Goal: Transaction & Acquisition: Purchase product/service

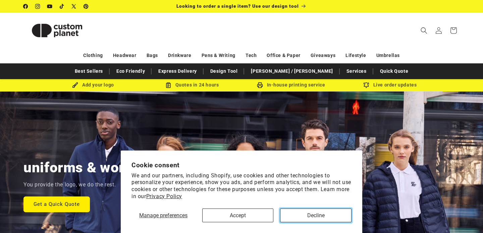
click at [303, 217] on button "Decline" at bounding box center [315, 216] width 71 height 14
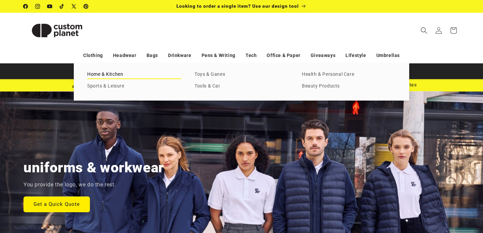
click at [113, 76] on link "Home & Kitchen" at bounding box center [134, 74] width 94 height 9
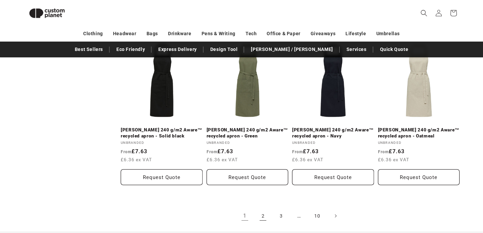
scroll to position [1415, 0]
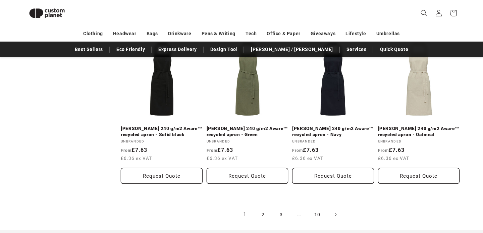
click at [262, 209] on link "2" at bounding box center [263, 214] width 15 height 15
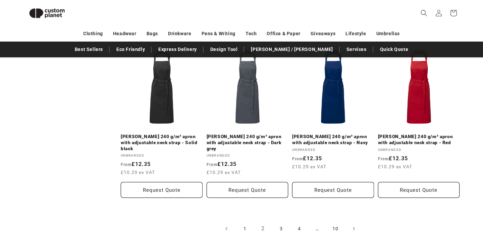
scroll to position [1410, 0]
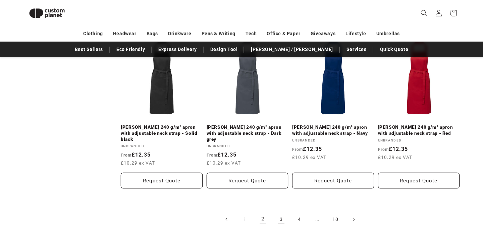
click at [280, 212] on link "3" at bounding box center [281, 219] width 15 height 15
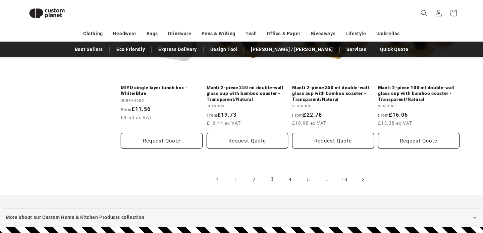
scroll to position [1431, 0]
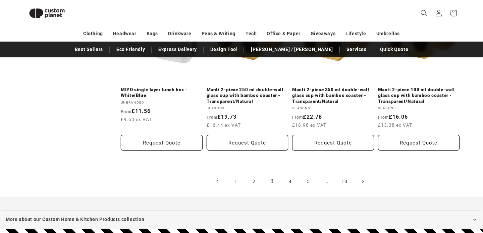
click at [288, 183] on link "4" at bounding box center [290, 181] width 15 height 15
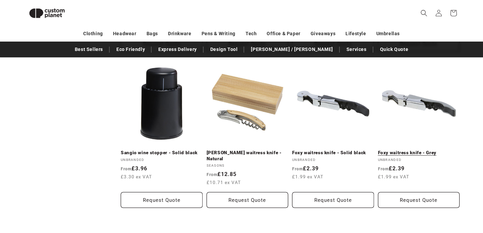
scroll to position [895, 0]
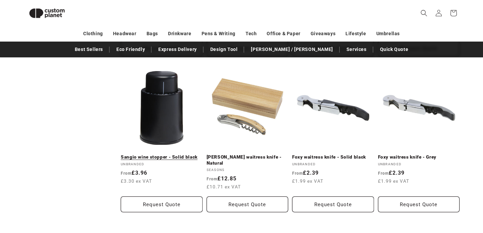
click at [165, 154] on link "Sangio wine stopper - Solid black" at bounding box center [162, 157] width 82 height 6
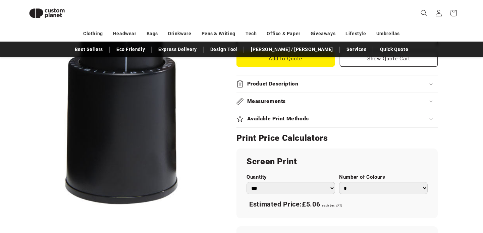
scroll to position [301, 0]
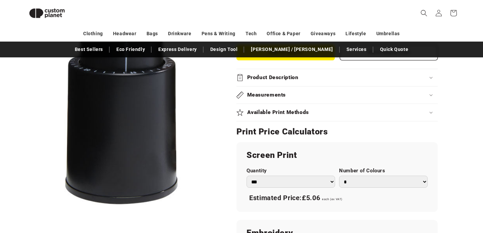
click at [290, 81] on h2 "Product Description" at bounding box center [272, 77] width 51 height 7
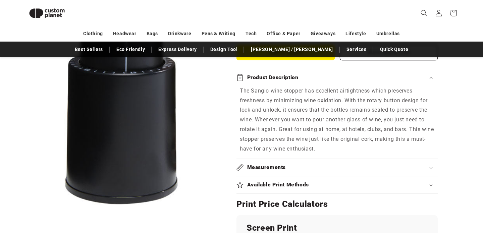
click at [290, 81] on h2 "Product Description" at bounding box center [272, 77] width 51 height 7
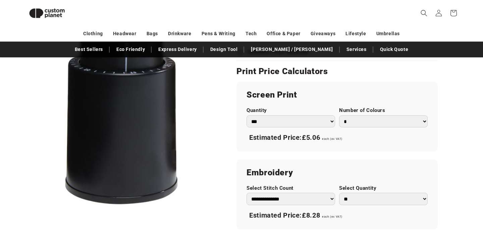
scroll to position [362, 0]
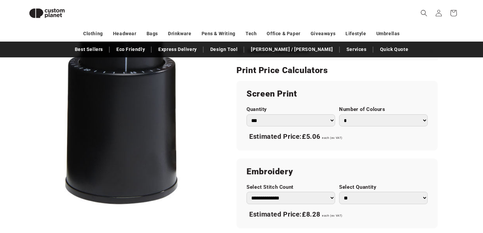
click at [297, 120] on select "*** *** *** **** **** **** ***** *****" at bounding box center [291, 120] width 89 height 12
select select "**"
click at [247, 114] on select "*** *** *** **** **** **** ***** *****" at bounding box center [291, 120] width 89 height 12
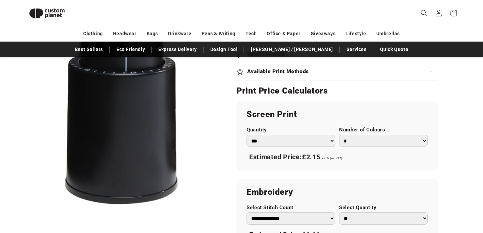
scroll to position [342, 0]
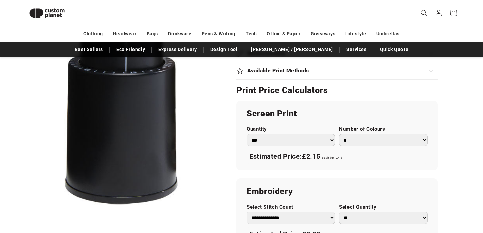
click at [378, 132] on label "Number of Colours" at bounding box center [383, 129] width 89 height 6
click at [378, 134] on select "* * * * * * *" at bounding box center [383, 140] width 89 height 12
click at [378, 132] on label "Number of Colours" at bounding box center [383, 129] width 89 height 6
click at [378, 134] on select "* * * * * * *" at bounding box center [383, 140] width 89 height 12
click at [395, 144] on select "* * * * * * *" at bounding box center [383, 140] width 89 height 12
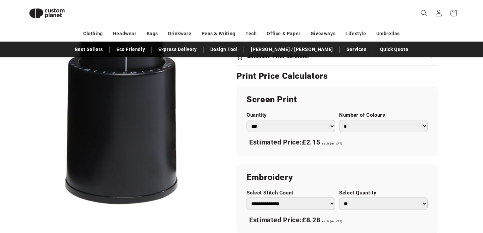
scroll to position [358, 0]
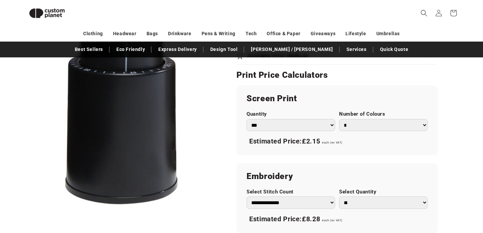
click at [401, 122] on select "* * * * * * *" at bounding box center [383, 125] width 89 height 12
select select "*"
click at [339, 119] on select "* * * * * * *" at bounding box center [383, 125] width 89 height 12
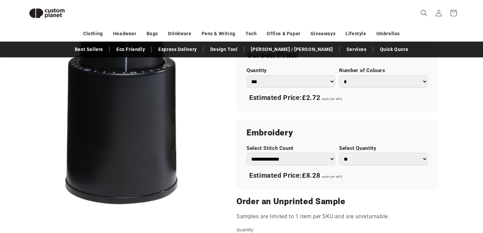
scroll to position [402, 0]
click at [320, 158] on select "**********" at bounding box center [291, 158] width 89 height 12
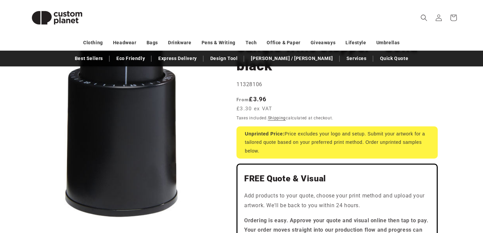
scroll to position [0, 0]
